Goal: Find specific page/section: Find specific page/section

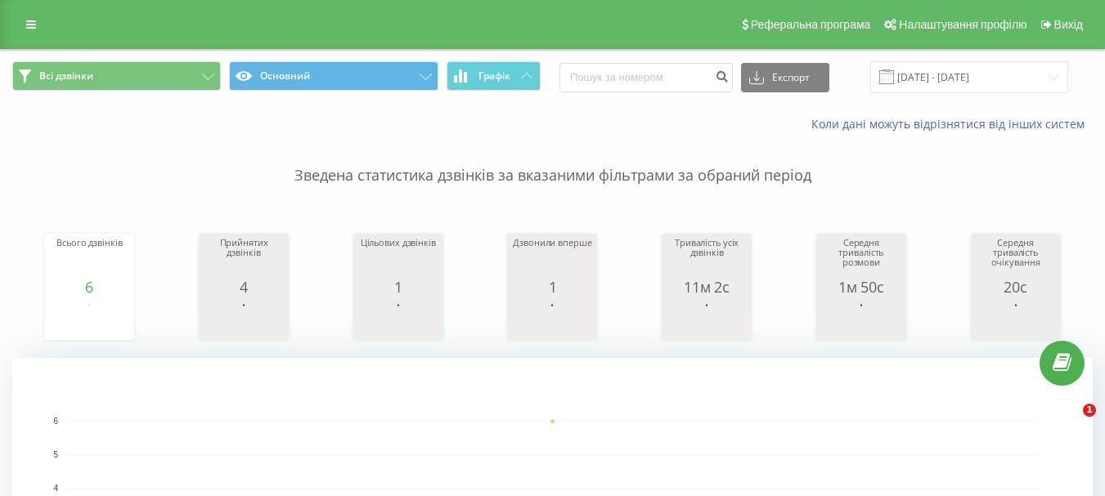
click at [519, 86] on button "Графік" at bounding box center [493, 75] width 94 height 29
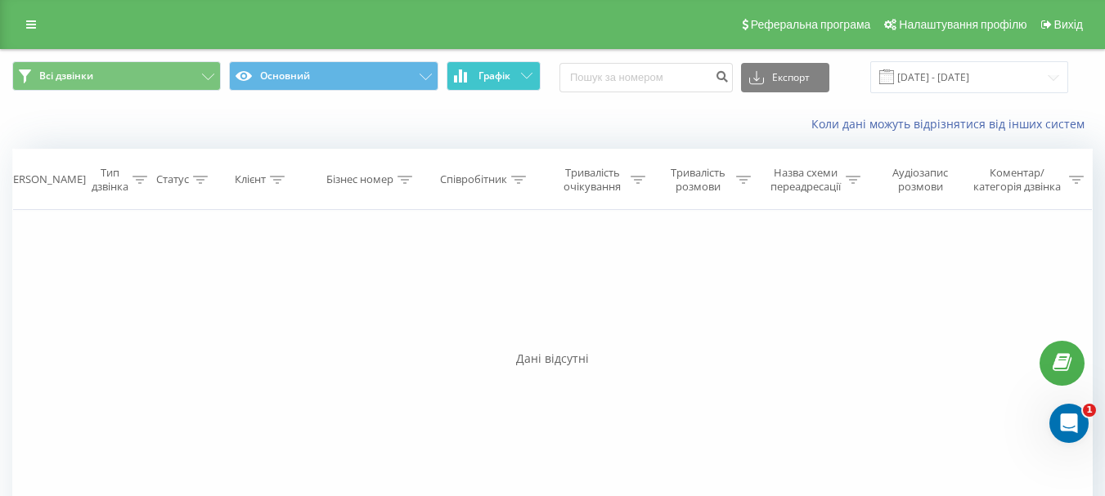
click at [520, 78] on button "Графік" at bounding box center [493, 75] width 94 height 29
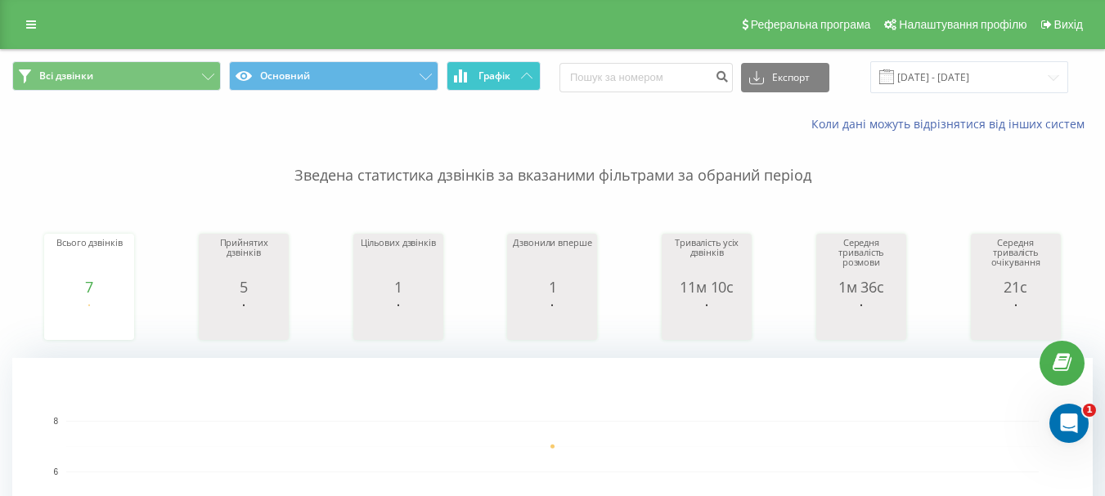
click at [492, 70] on span "Графік" at bounding box center [494, 75] width 32 height 11
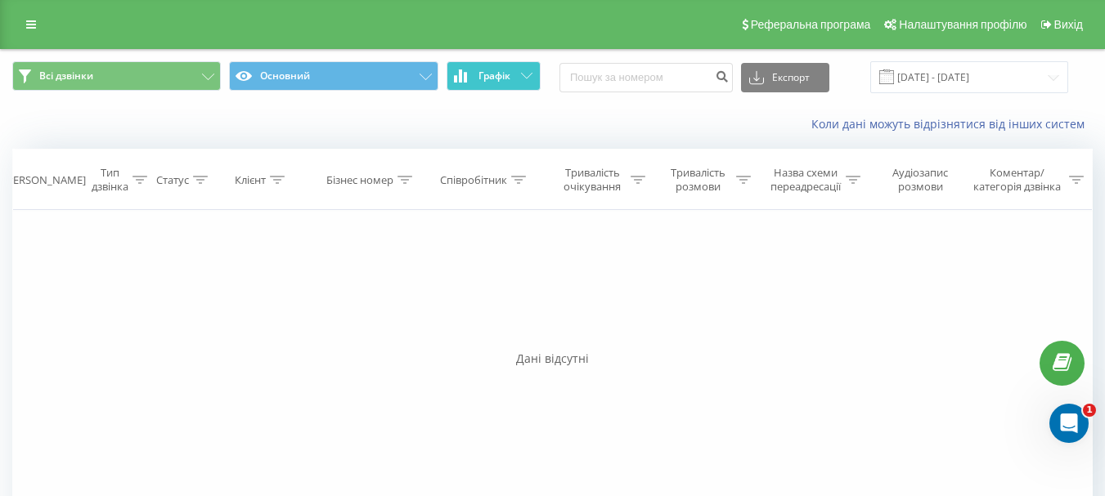
click at [492, 70] on span "Графік" at bounding box center [494, 75] width 32 height 11
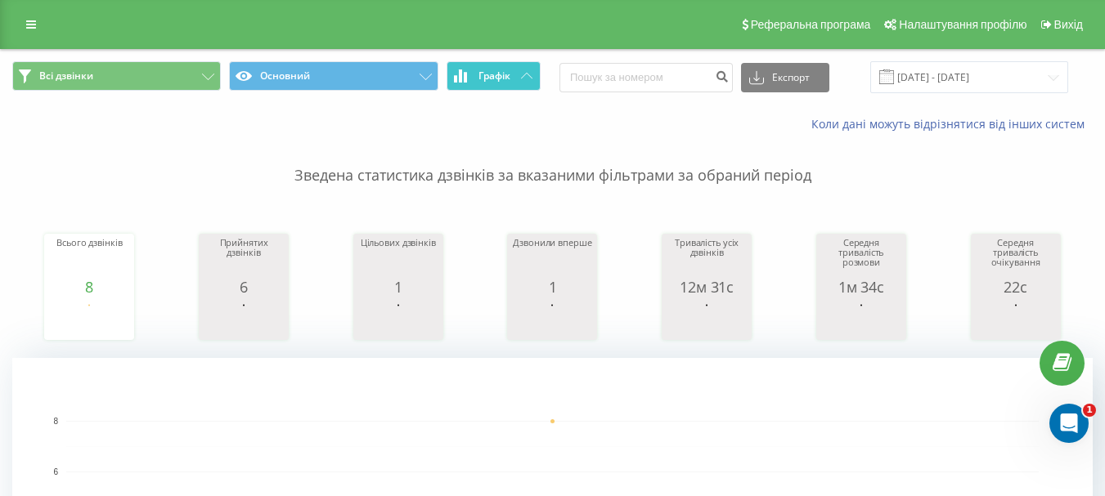
click at [501, 64] on button "Графік" at bounding box center [493, 75] width 94 height 29
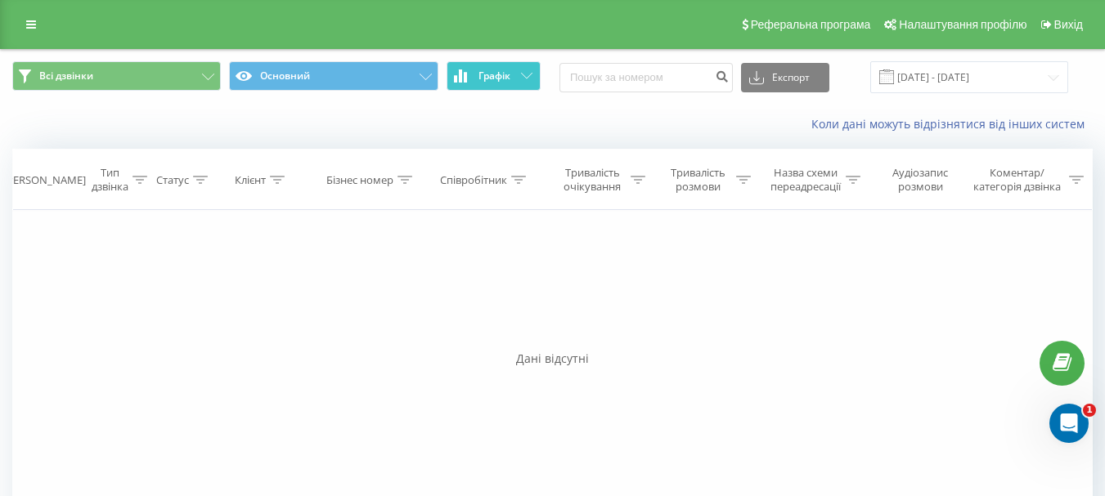
click at [501, 65] on button "Графік" at bounding box center [493, 75] width 94 height 29
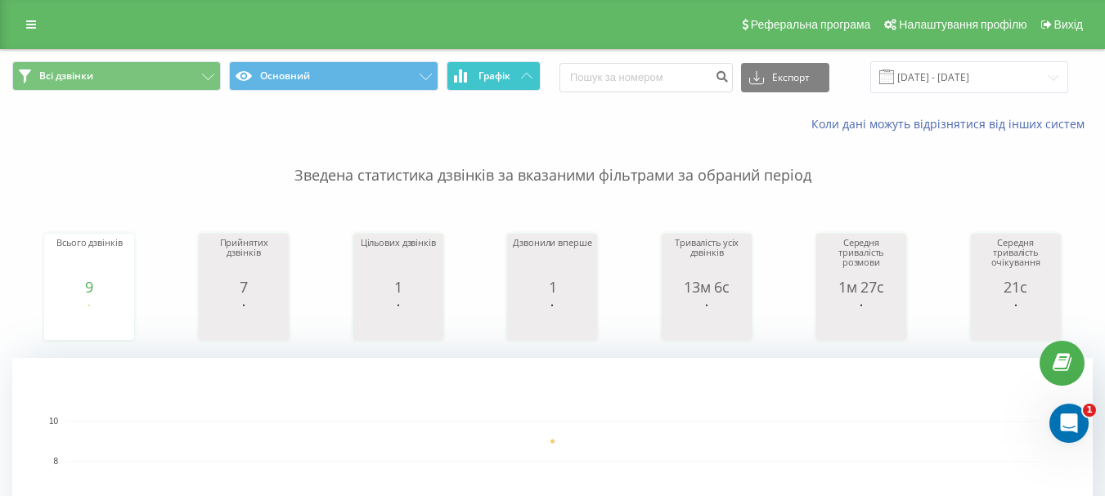
click at [508, 75] on span "Графік" at bounding box center [494, 75] width 32 height 11
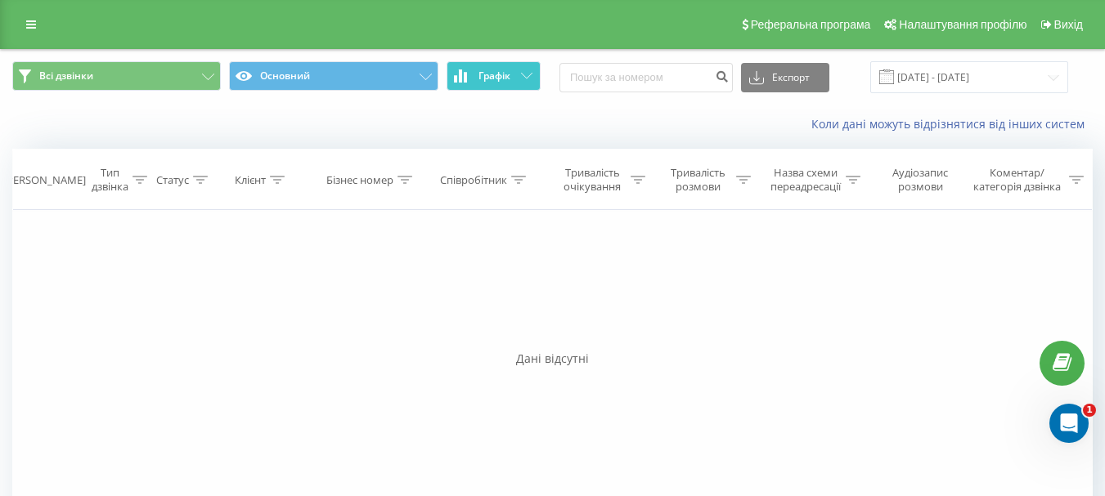
click at [508, 75] on span "Графік" at bounding box center [494, 75] width 32 height 11
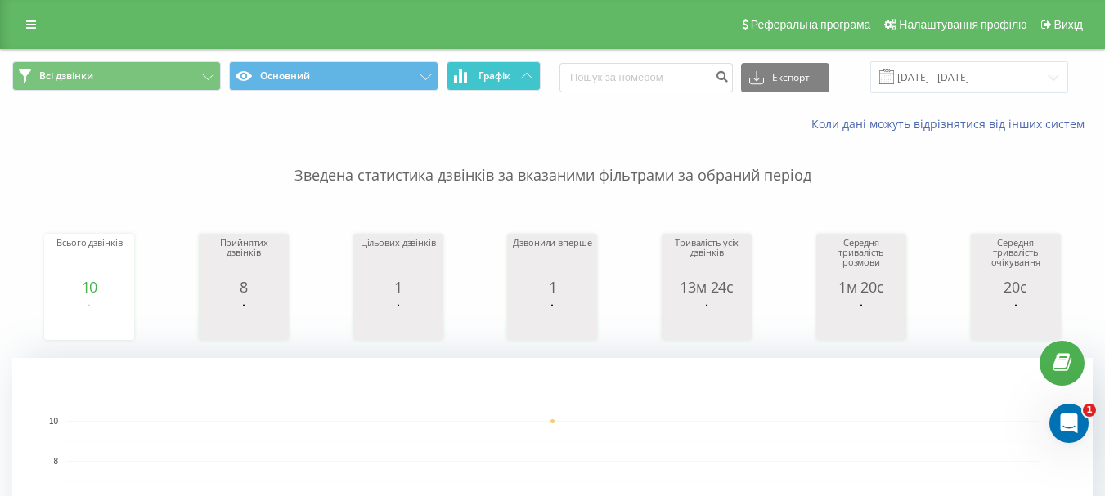
click at [516, 82] on button "Графік" at bounding box center [493, 75] width 94 height 29
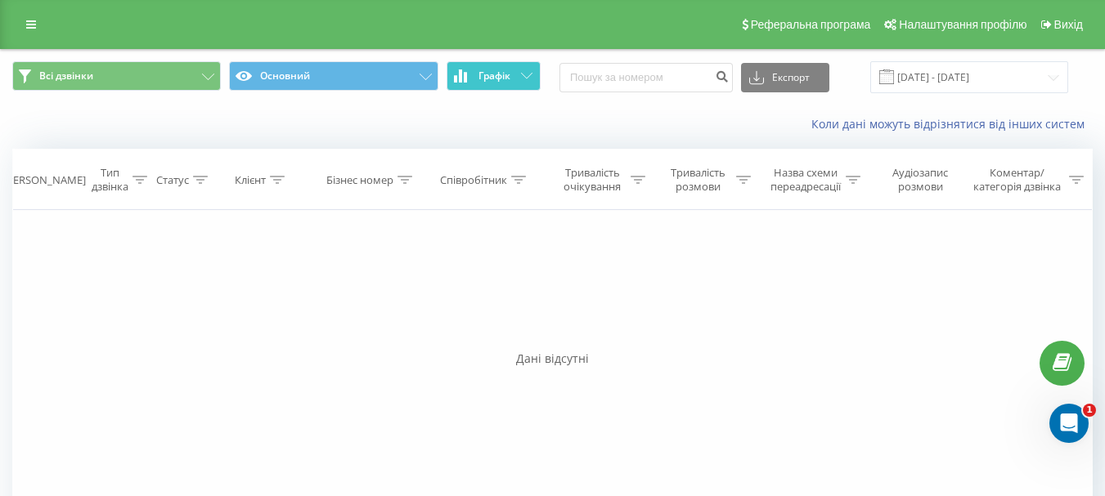
click at [519, 80] on button "Графік" at bounding box center [493, 75] width 94 height 29
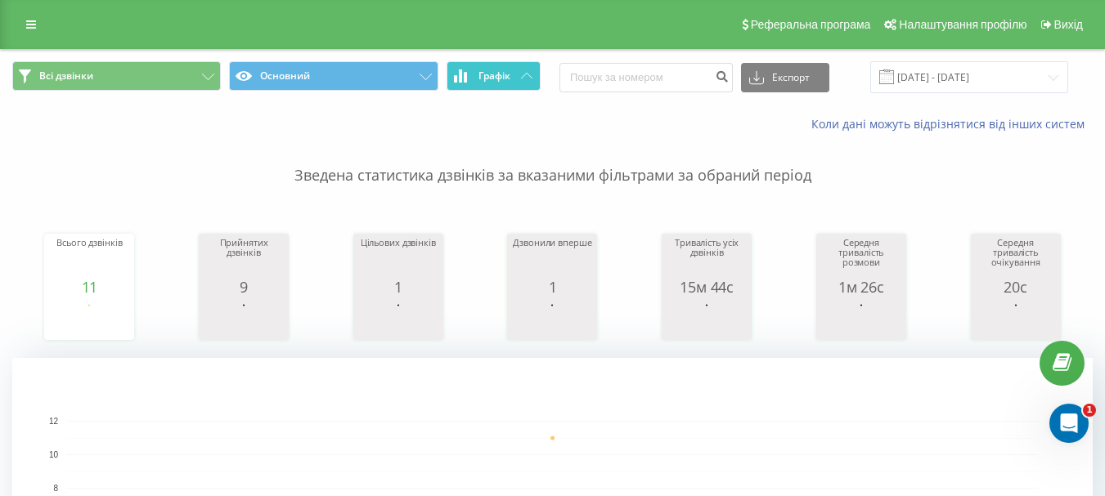
click at [500, 72] on span "Графік" at bounding box center [494, 75] width 32 height 11
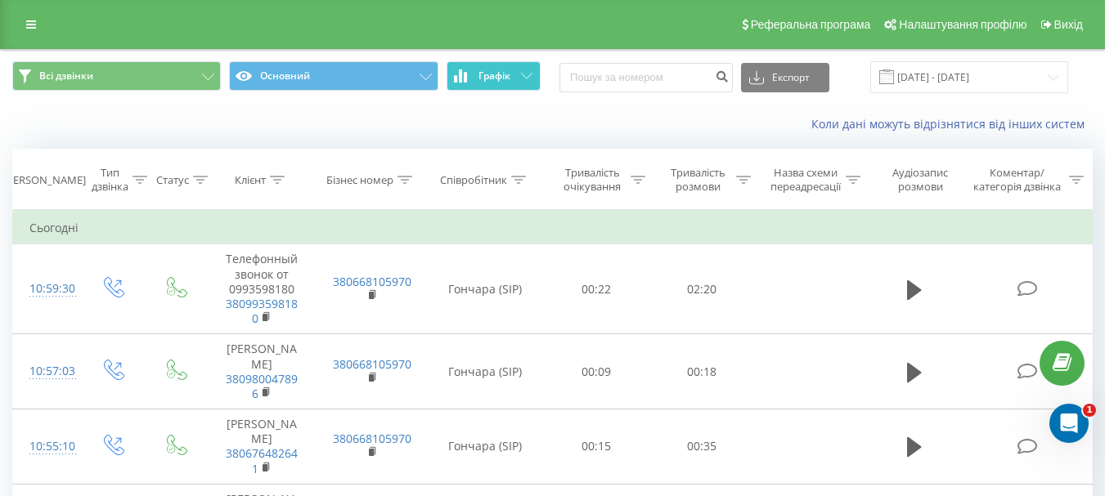
click at [500, 72] on span "Графік" at bounding box center [494, 75] width 32 height 11
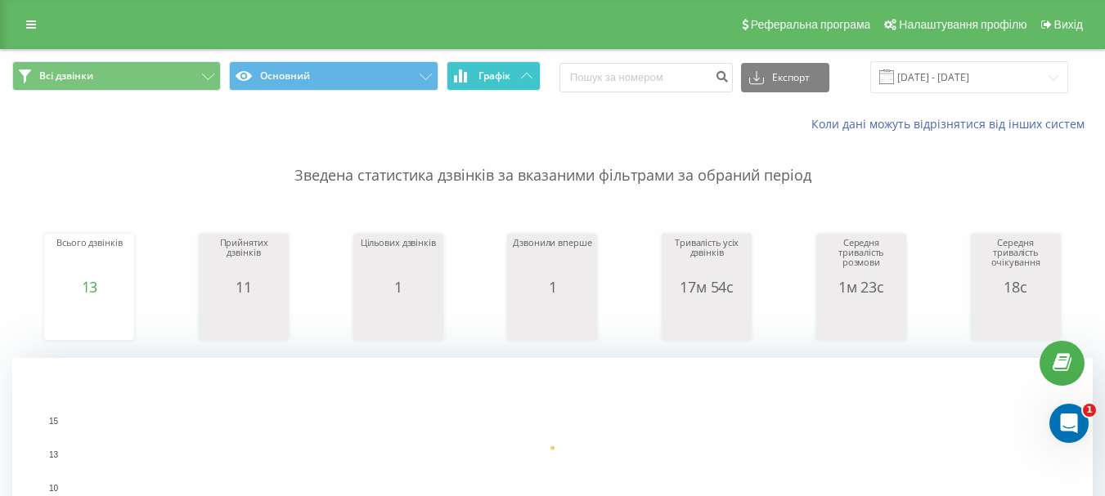
click at [501, 65] on button "Графік" at bounding box center [493, 75] width 94 height 29
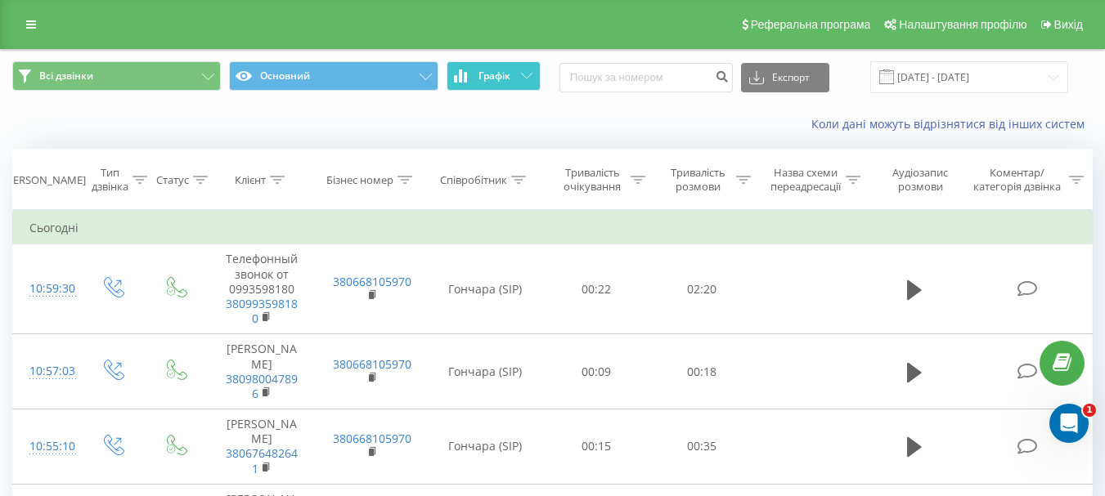
click at [502, 67] on button "Графік" at bounding box center [493, 75] width 94 height 29
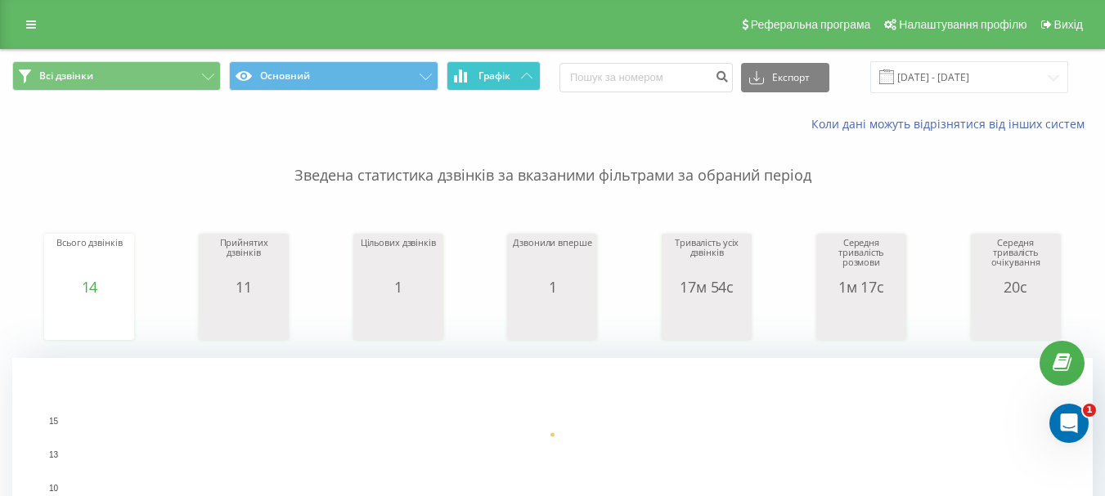
click at [507, 72] on span "Графік" at bounding box center [494, 75] width 32 height 11
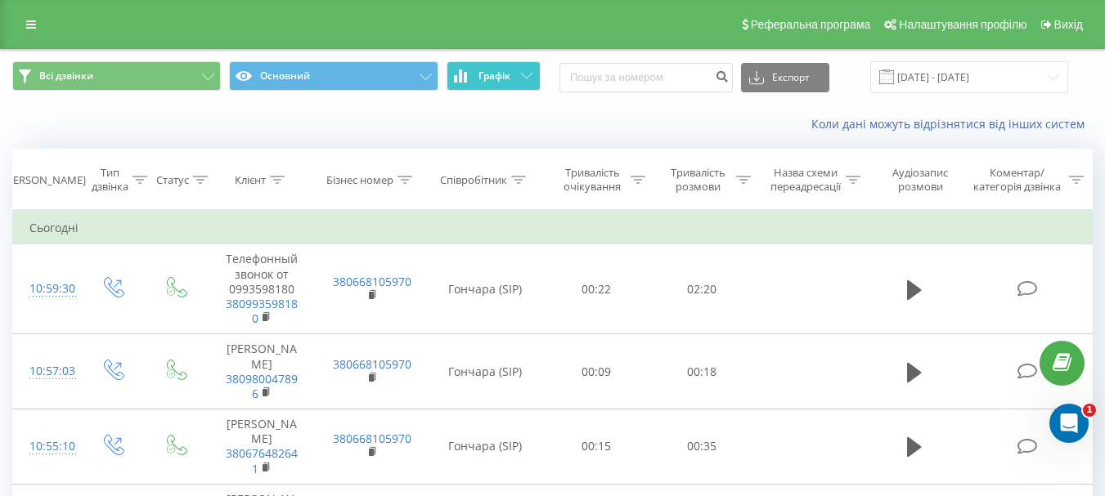
click at [507, 72] on span "Графік" at bounding box center [494, 75] width 32 height 11
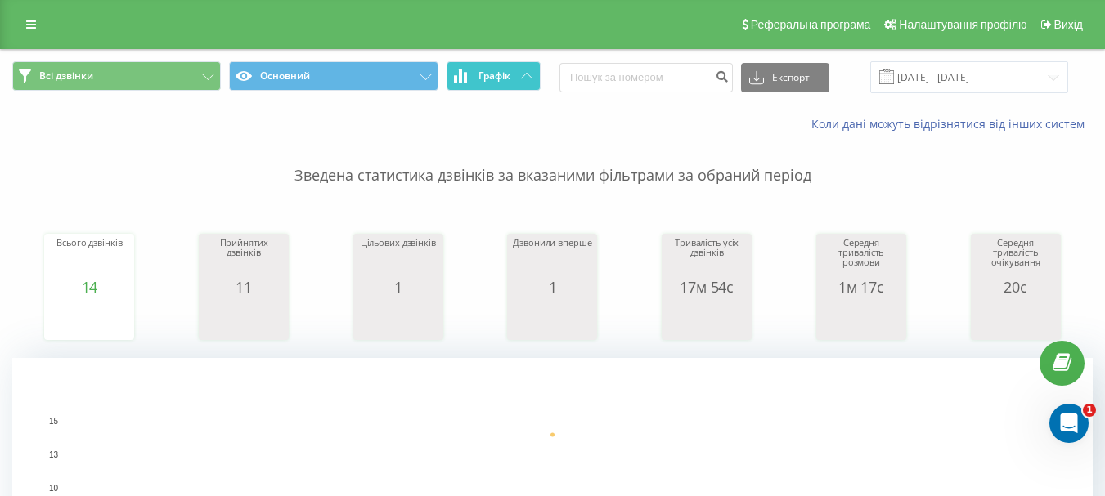
click at [509, 79] on span "Графік" at bounding box center [494, 75] width 32 height 11
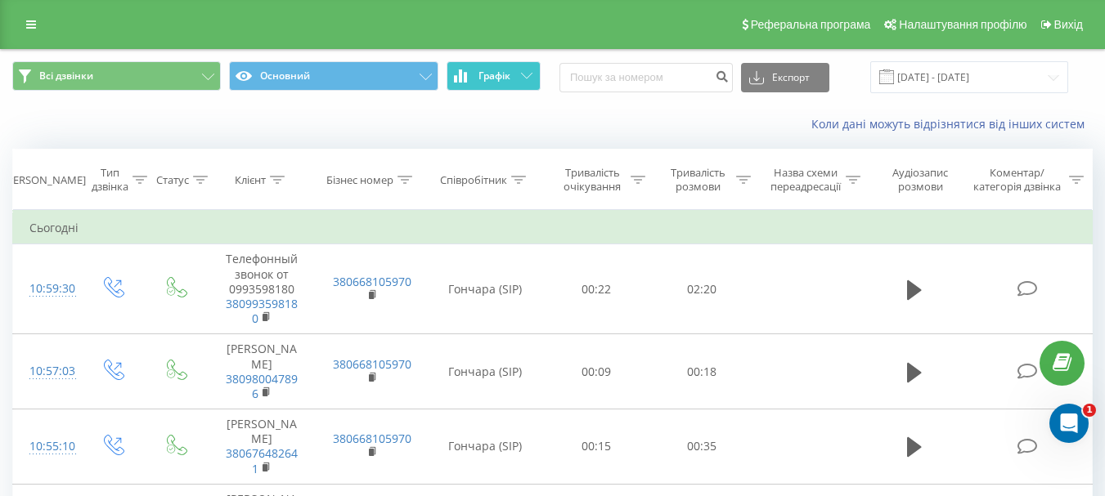
click at [510, 79] on span "Графік" at bounding box center [494, 75] width 32 height 11
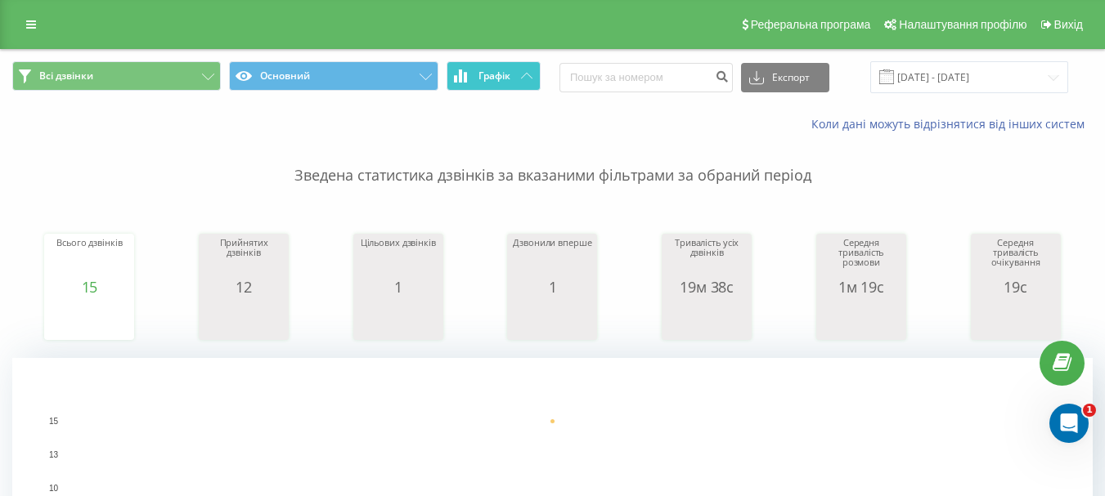
click at [513, 74] on button "Графік" at bounding box center [493, 75] width 94 height 29
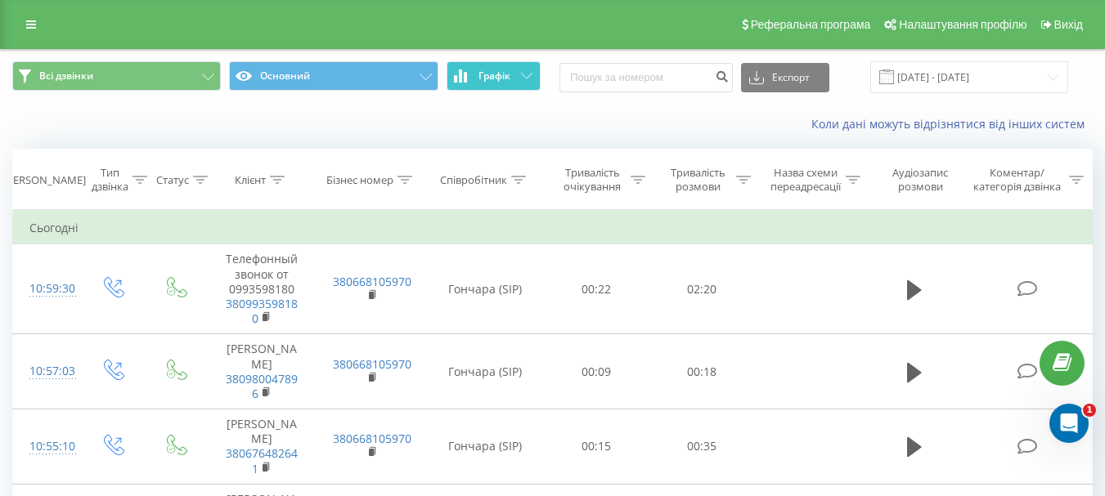
click at [512, 74] on button "Графік" at bounding box center [493, 75] width 94 height 29
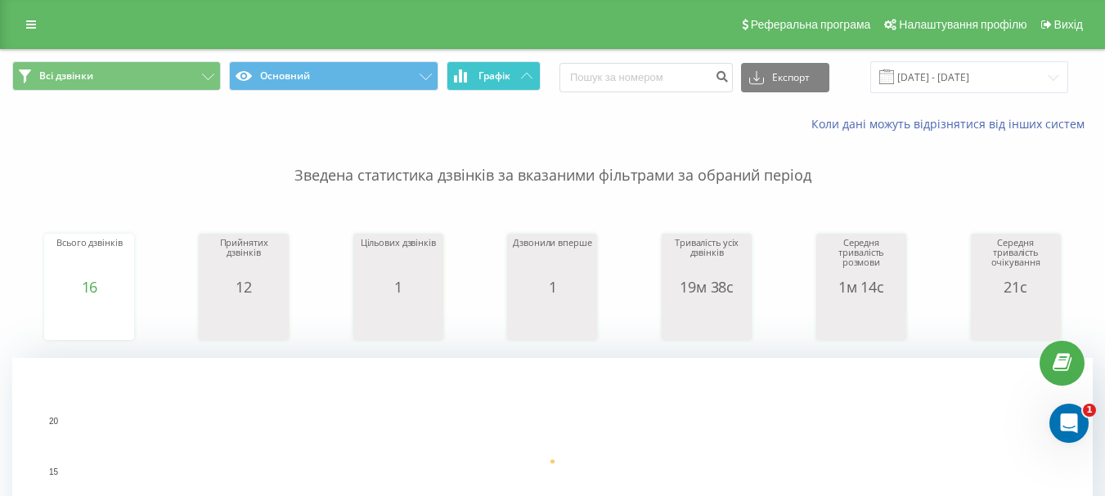
click at [507, 78] on span "Графік" at bounding box center [494, 75] width 32 height 11
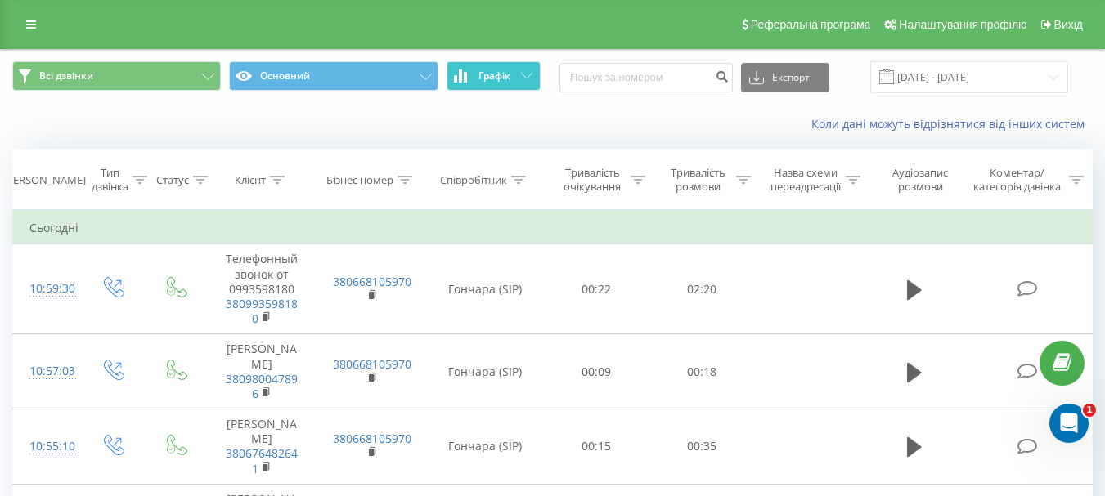
click at [509, 77] on span "Графік" at bounding box center [494, 75] width 32 height 11
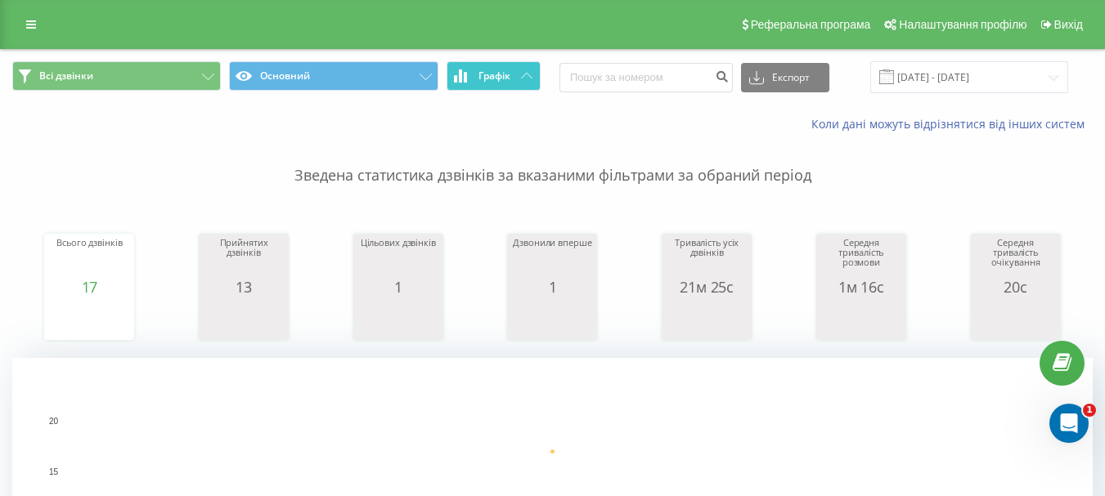
click at [536, 74] on button "Графік" at bounding box center [493, 75] width 94 height 29
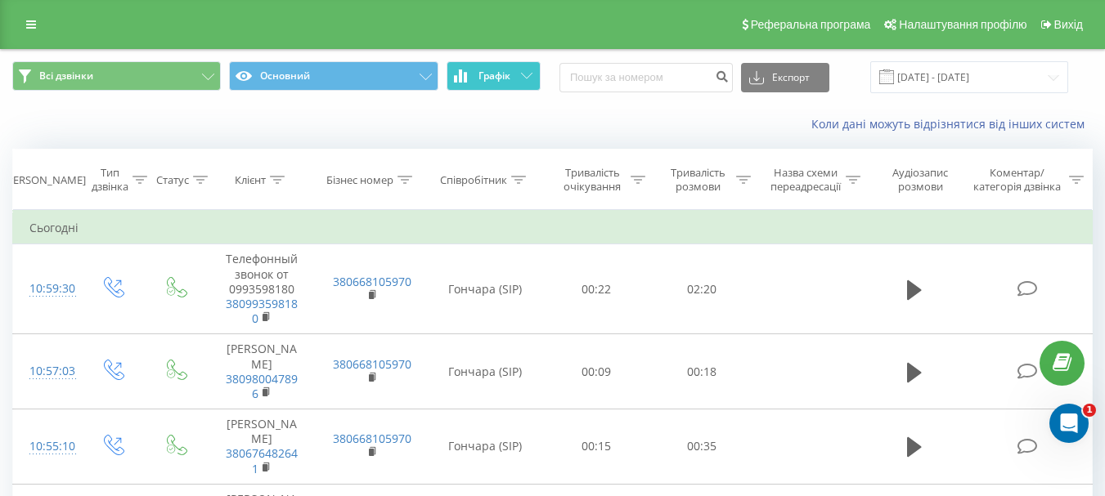
click at [532, 75] on icon at bounding box center [526, 76] width 11 height 6
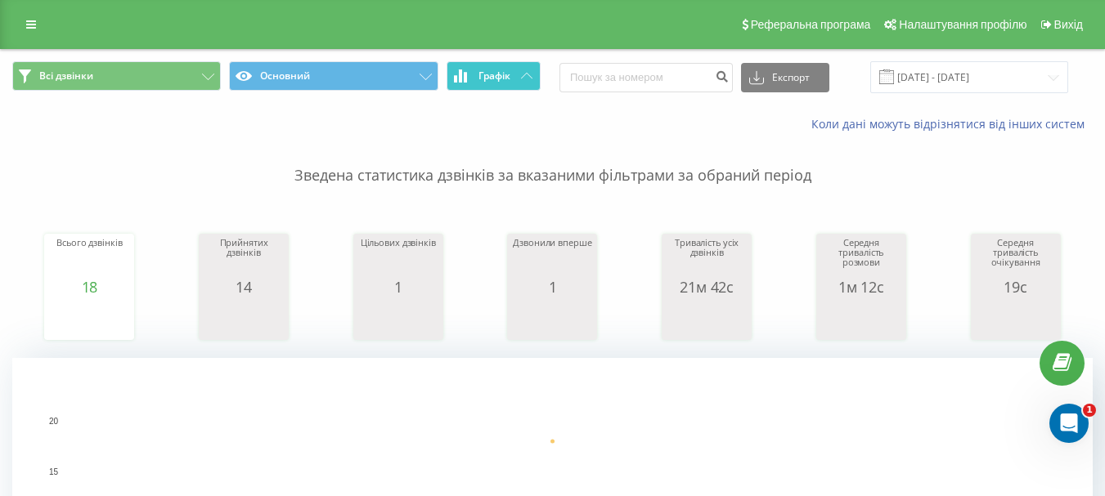
click at [506, 76] on span "Графік" at bounding box center [494, 75] width 32 height 11
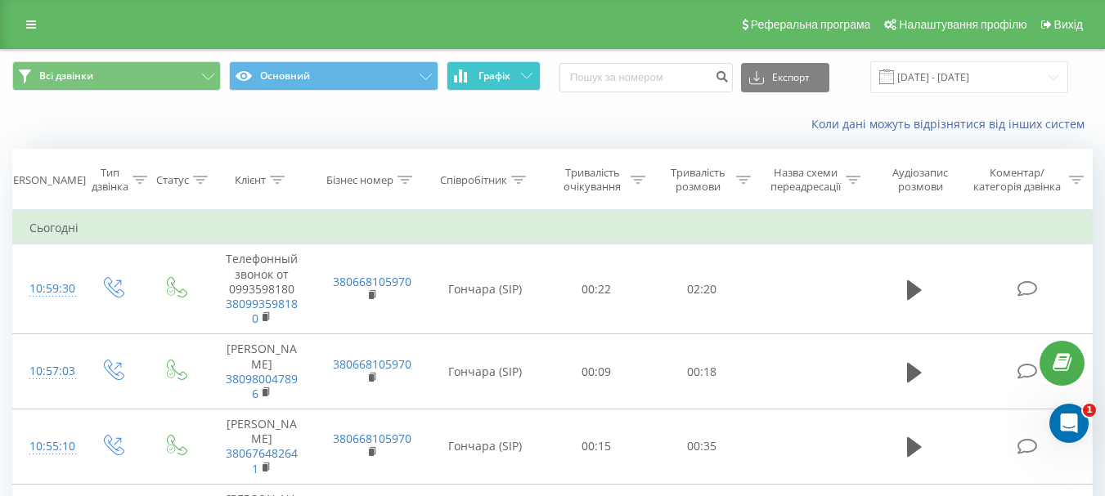
click at [507, 76] on span "Графік" at bounding box center [494, 75] width 32 height 11
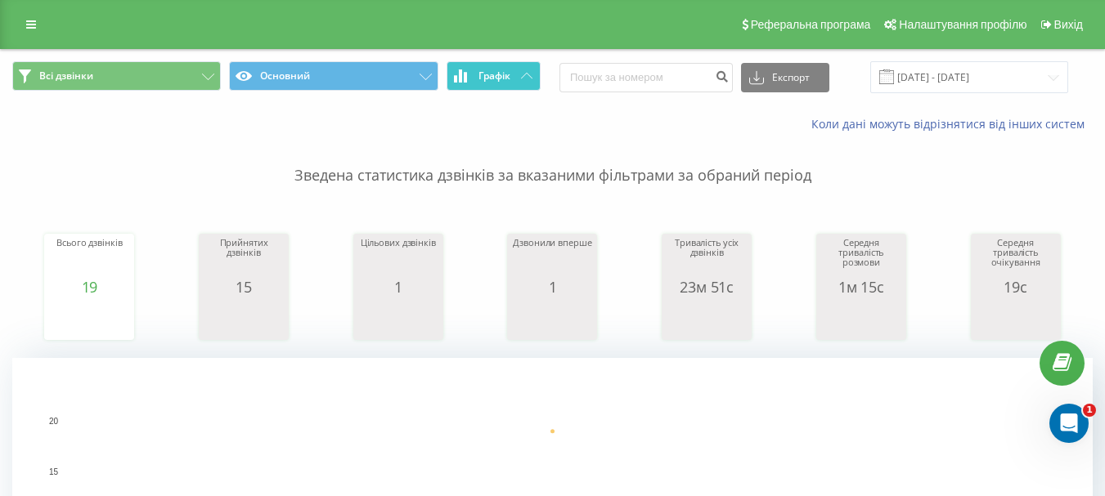
click at [522, 82] on button "Графік" at bounding box center [493, 75] width 94 height 29
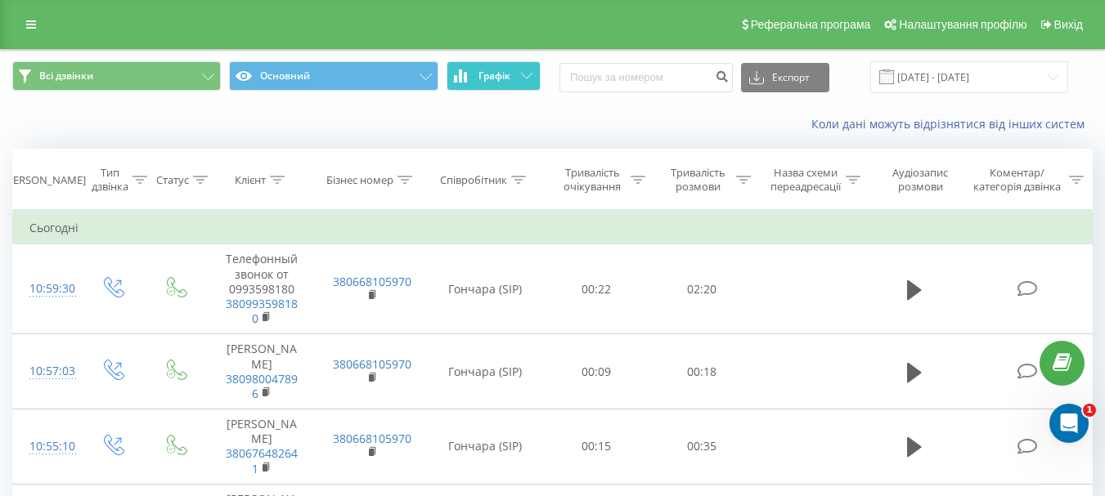
click at [523, 76] on icon at bounding box center [526, 76] width 11 height 6
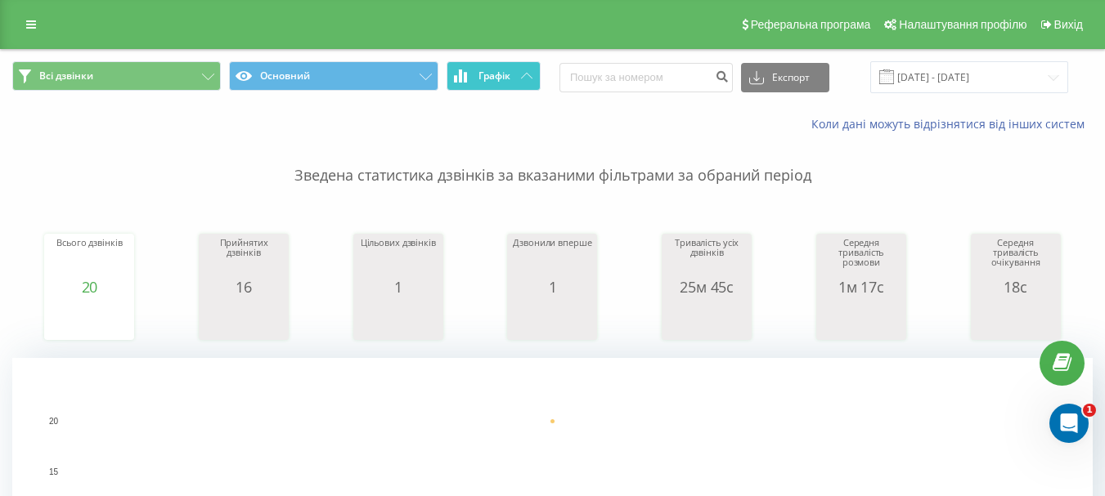
click at [522, 69] on button "Графік" at bounding box center [493, 75] width 94 height 29
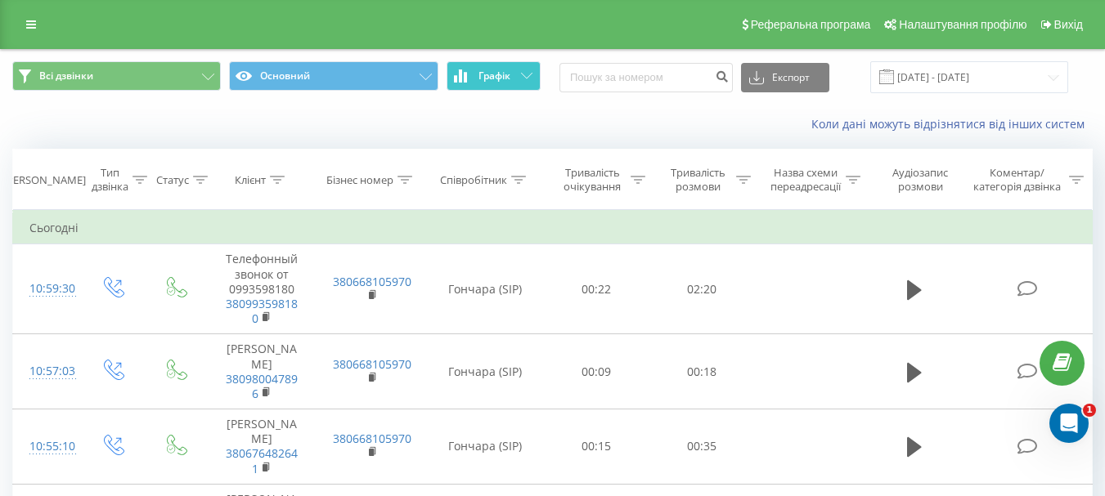
click at [522, 74] on icon at bounding box center [526, 76] width 11 height 6
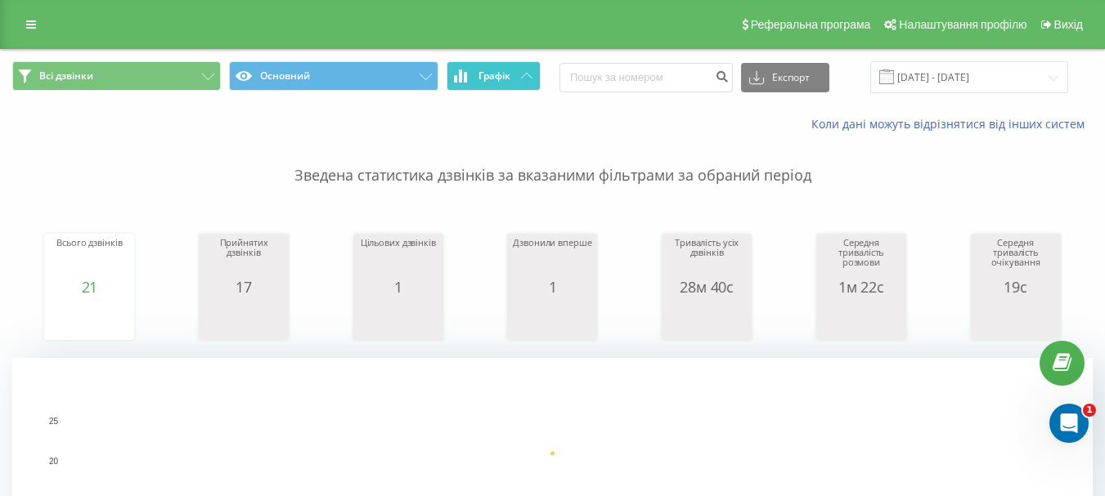
click at [511, 74] on button "Графік" at bounding box center [493, 75] width 94 height 29
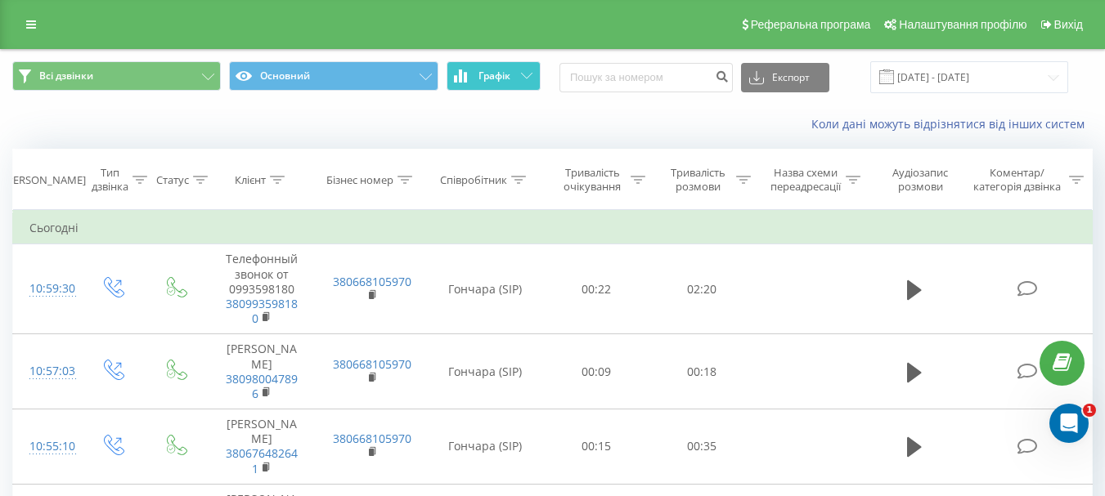
click at [511, 74] on button "Графік" at bounding box center [493, 75] width 94 height 29
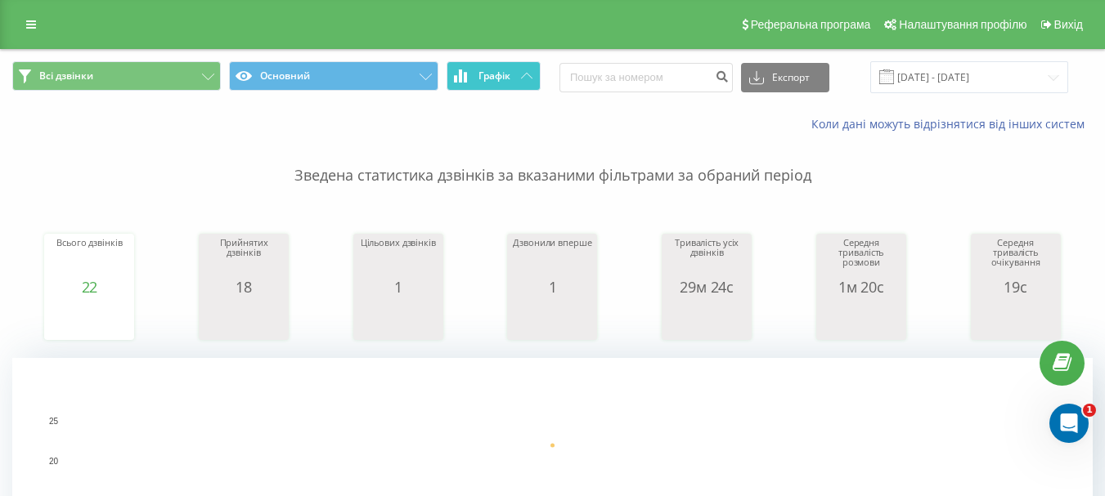
click at [501, 78] on span "Графік" at bounding box center [494, 75] width 32 height 11
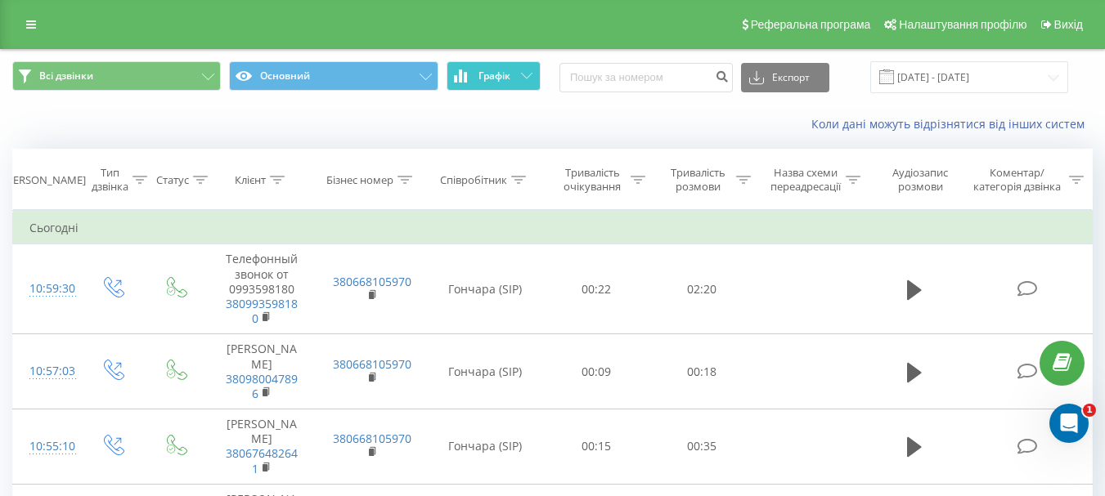
click at [501, 78] on span "Графік" at bounding box center [494, 75] width 32 height 11
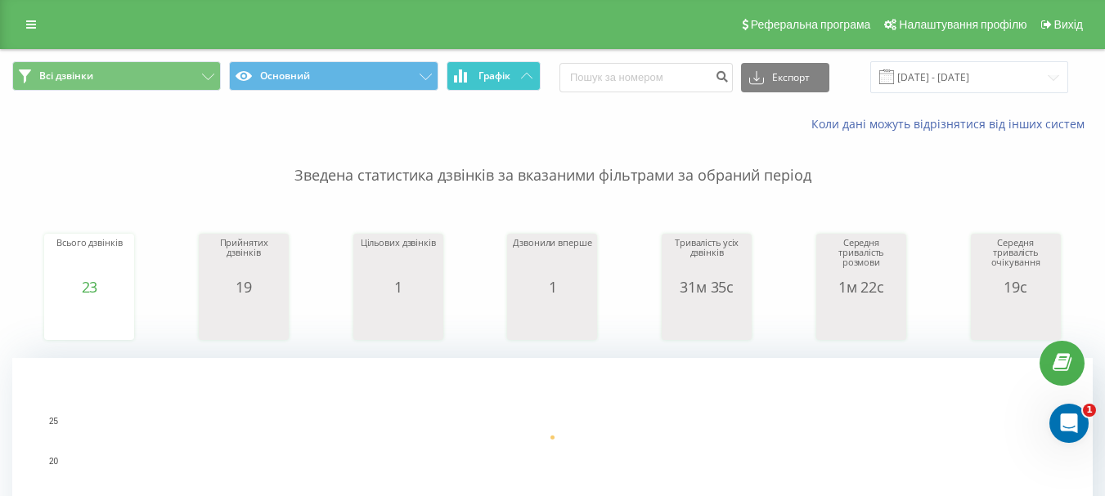
click at [512, 74] on button "Графік" at bounding box center [493, 75] width 94 height 29
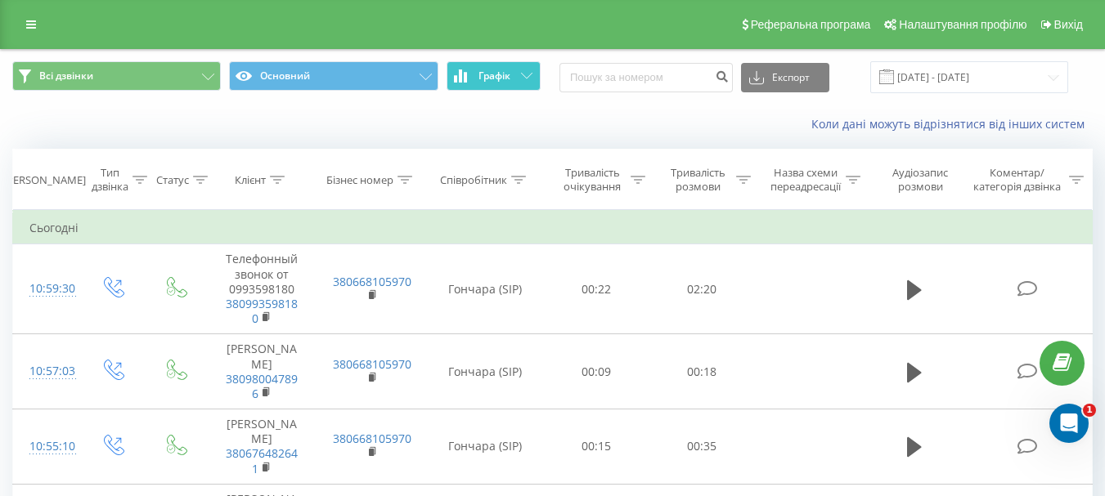
click at [511, 74] on button "Графік" at bounding box center [493, 75] width 94 height 29
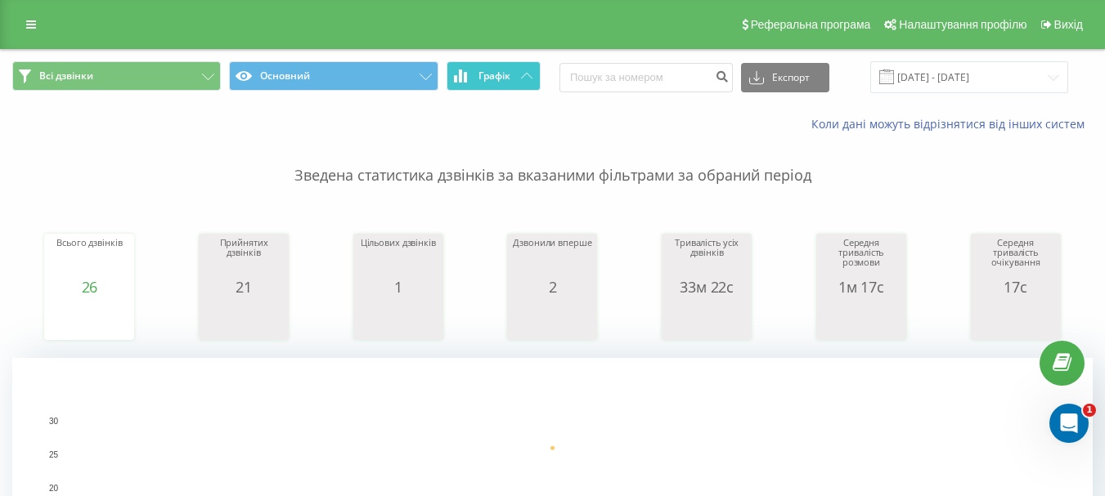
click at [522, 77] on icon at bounding box center [526, 76] width 11 height 6
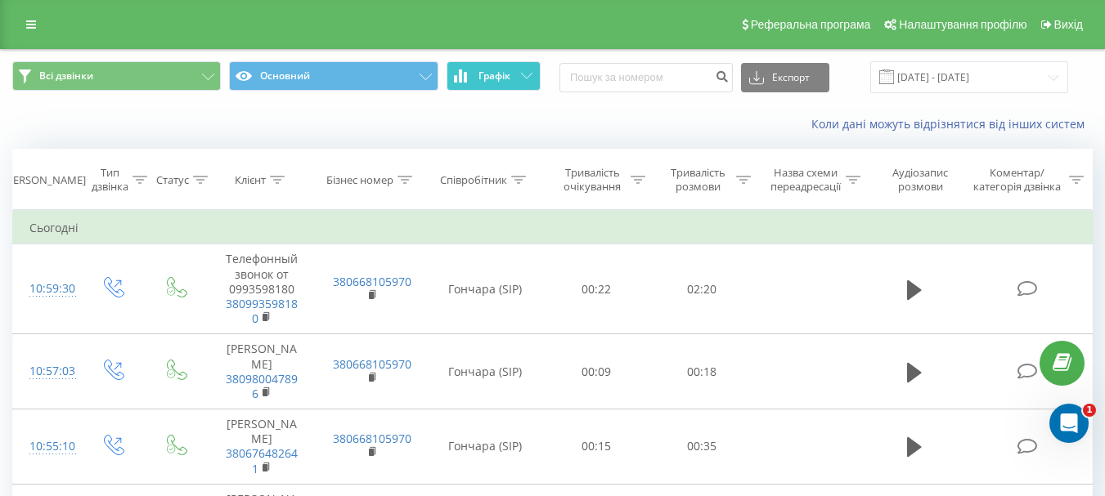
click at [522, 77] on icon at bounding box center [526, 76] width 11 height 6
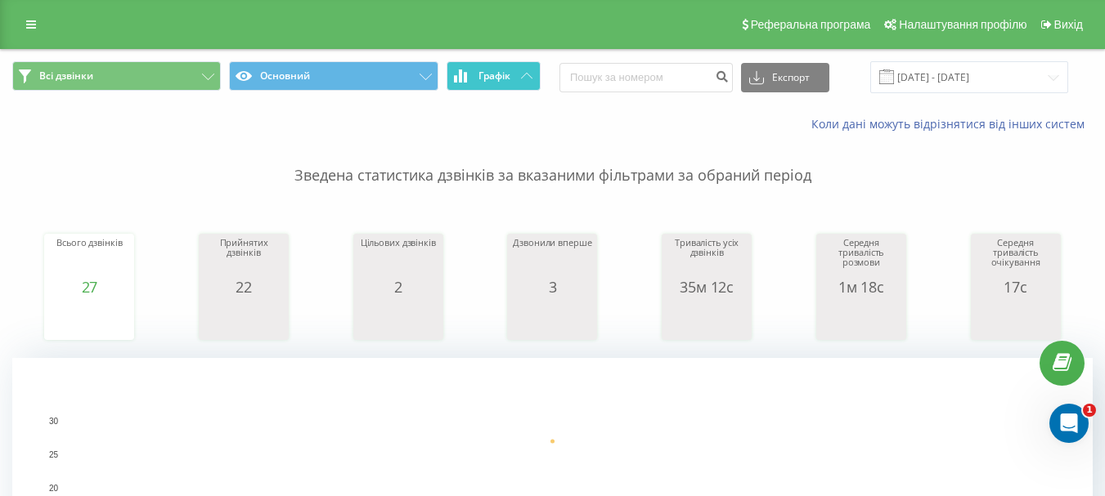
click at [525, 77] on icon at bounding box center [526, 76] width 11 height 6
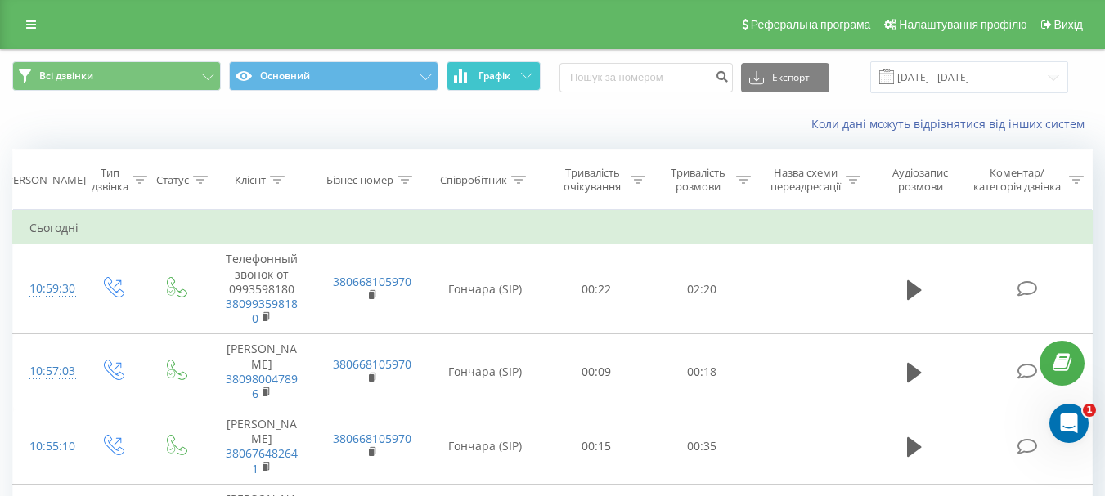
click at [524, 78] on icon at bounding box center [526, 76] width 11 height 6
